Goal: Entertainment & Leisure: Browse casually

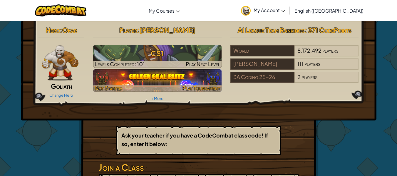
click at [123, 76] on img at bounding box center [157, 80] width 128 height 22
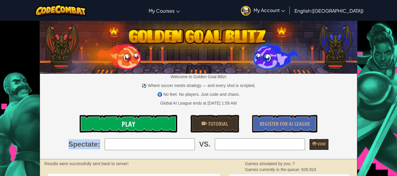
drag, startPoint x: 135, startPoint y: 151, endPoint x: 133, endPoint y: 130, distance: 21.5
click at [133, 130] on div "Welcome to Golden Goal Blitz! ⚽ Where soccer meets strategy — and every shot is…" at bounding box center [198, 90] width 317 height 138
click at [135, 146] on input "search" at bounding box center [150, 144] width 90 height 12
type input "3: Ben"
click at [226, 145] on input "search" at bounding box center [260, 144] width 90 height 12
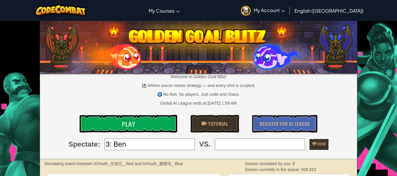
type input "9: willwa21"
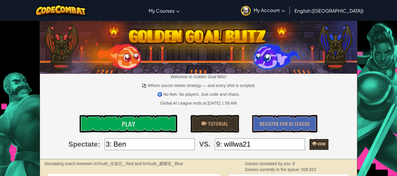
click at [314, 149] on link "View" at bounding box center [318, 144] width 19 height 11
click at [280, 101] on div "Global AI League ends at January 1, 2026 1:59 AM" at bounding box center [198, 103] width 317 height 6
click at [317, 144] on span "View" at bounding box center [321, 144] width 9 height 6
click at [133, 143] on input "3: Ben" at bounding box center [150, 144] width 90 height 12
click at [191, 148] on input "3: Ben" at bounding box center [150, 144] width 90 height 12
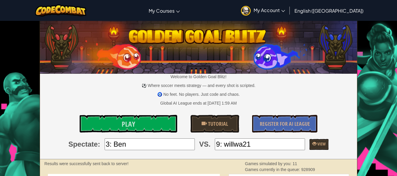
click at [187, 145] on input "3: Ben" at bounding box center [150, 144] width 90 height 12
click at [151, 145] on input "3: Ben" at bounding box center [150, 144] width 90 height 12
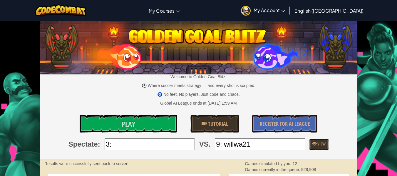
type input "33: T_Pro__"
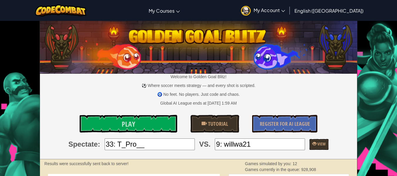
click at [273, 149] on input "9: willwa21" at bounding box center [260, 144] width 90 height 12
type input "52: HamishM67789"
click at [317, 148] on link "View" at bounding box center [318, 144] width 19 height 11
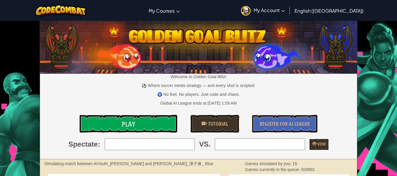
click at [184, 142] on input "search" at bounding box center [150, 144] width 90 height 12
type input "31: zaghyn8"
click at [240, 142] on input "search" at bounding box center [260, 144] width 90 height 12
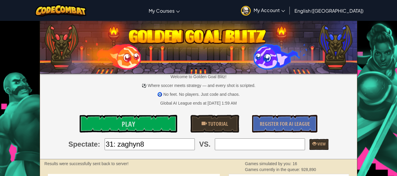
type input "92: Nguyen6912926490"
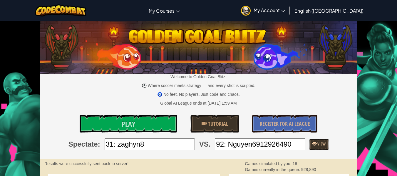
click at [317, 146] on span "View" at bounding box center [321, 144] width 9 height 6
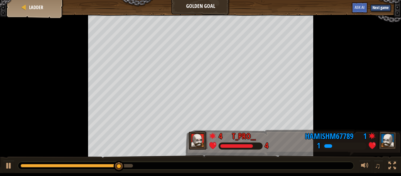
click at [268, 166] on div at bounding box center [186, 166] width 336 height 8
drag, startPoint x: 125, startPoint y: 164, endPoint x: 237, endPoint y: 164, distance: 112.3
click at [237, 164] on div at bounding box center [186, 166] width 336 height 8
